Goal: Task Accomplishment & Management: Use online tool/utility

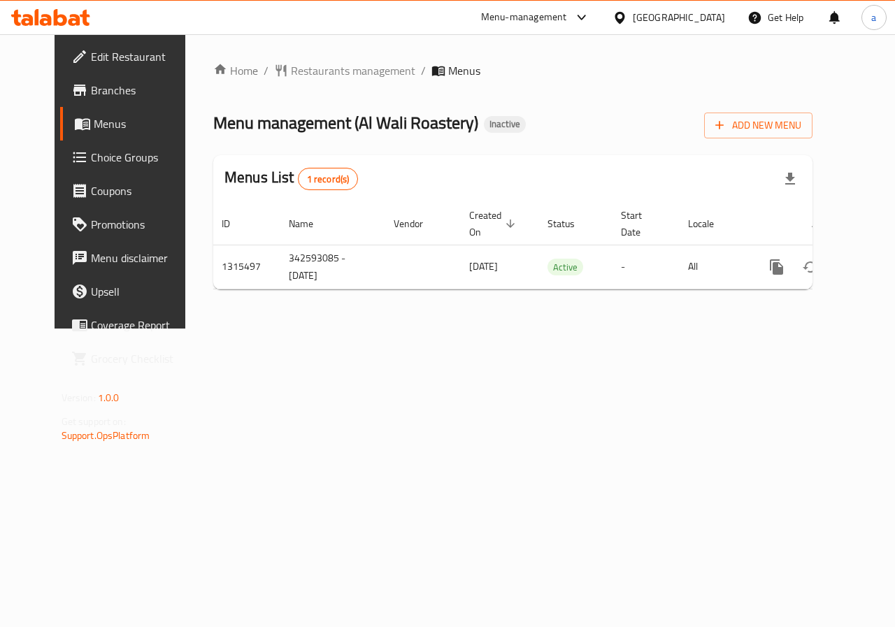
scroll to position [0, 5]
click at [798, 175] on icon "button" at bounding box center [789, 179] width 17 height 17
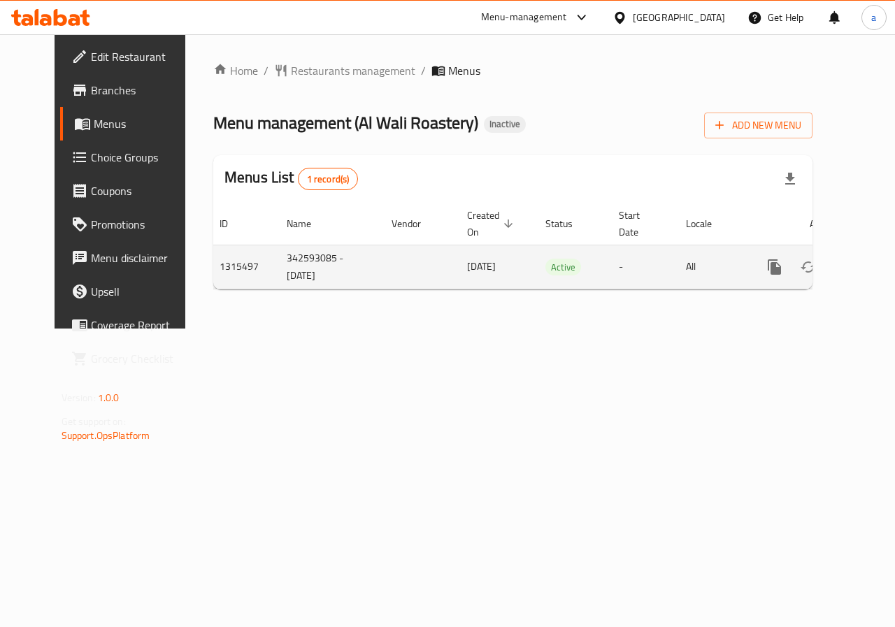
click at [858, 254] on link "enhanced table" at bounding box center [875, 267] width 34 height 34
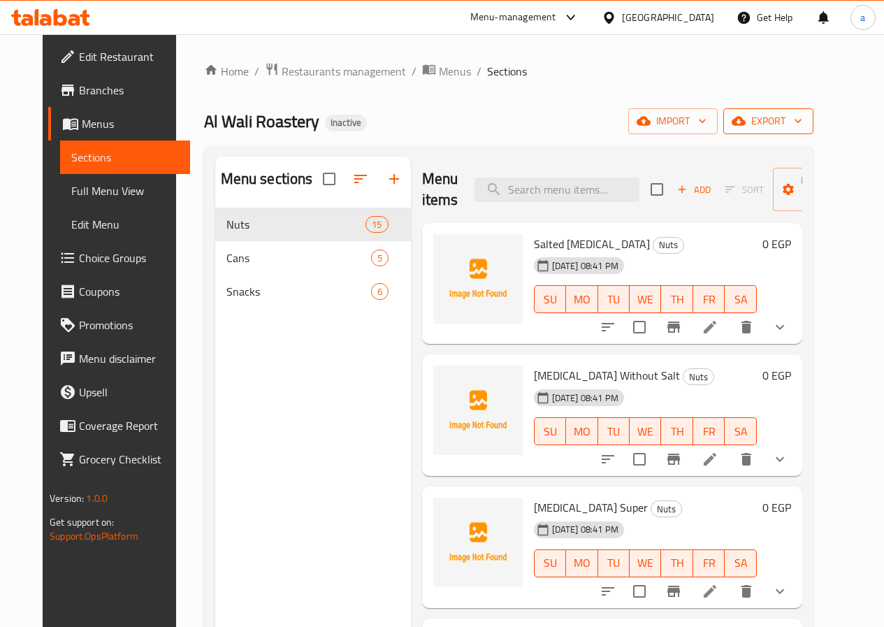
click at [746, 120] on icon "button" at bounding box center [739, 121] width 14 height 9
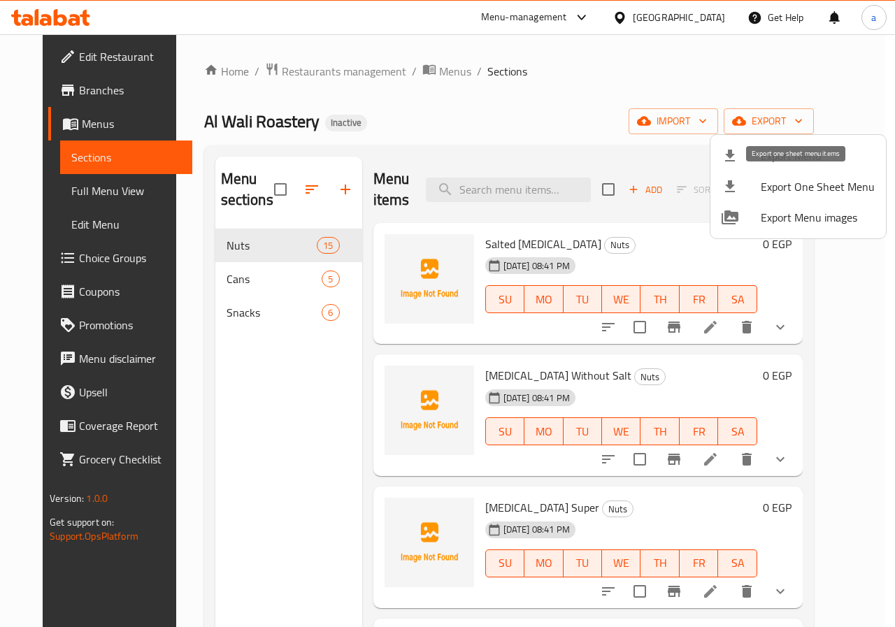
click at [810, 182] on span "Export One Sheet Menu" at bounding box center [817, 186] width 114 height 17
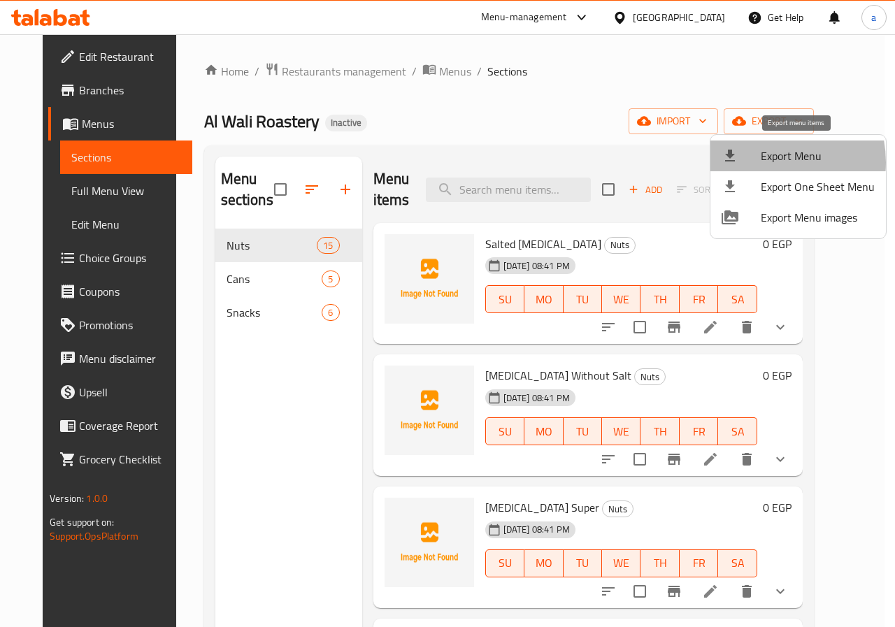
click at [764, 162] on span "Export Menu" at bounding box center [817, 155] width 114 height 17
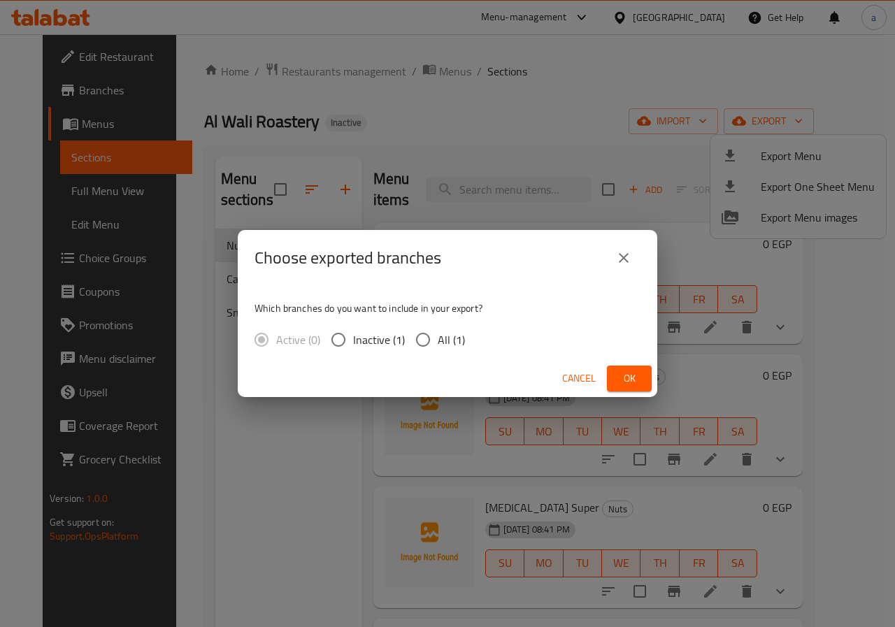
click at [427, 334] on input "All (1)" at bounding box center [422, 339] width 29 height 29
radio input "true"
click at [621, 378] on span "Ok" at bounding box center [629, 378] width 22 height 17
